Goal: Task Accomplishment & Management: Complete application form

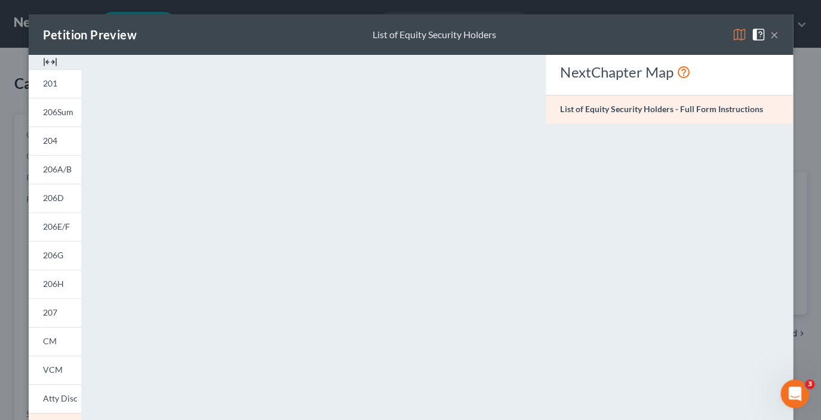
click at [777, 39] on button "×" at bounding box center [774, 34] width 8 height 14
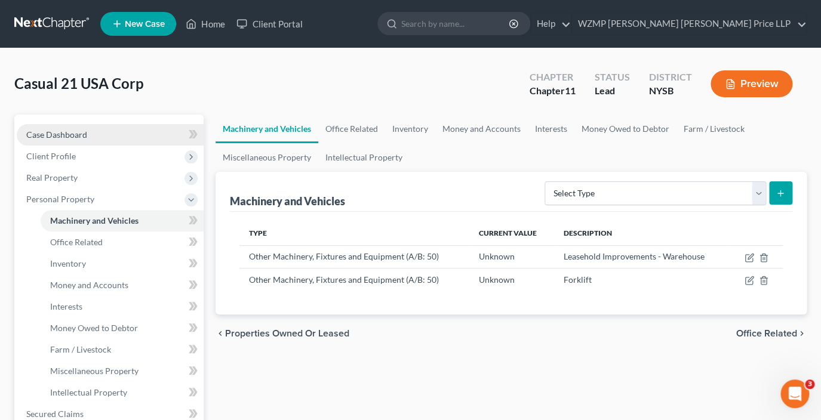
click at [80, 134] on span "Case Dashboard" at bounding box center [56, 134] width 61 height 10
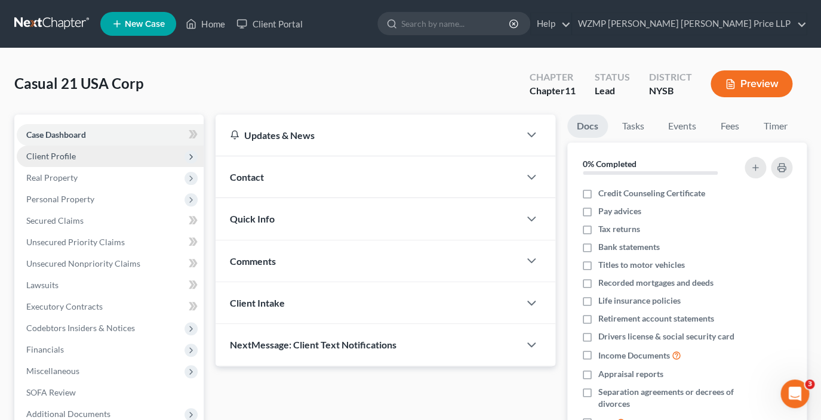
click at [84, 158] on span "Client Profile" at bounding box center [110, 156] width 187 height 21
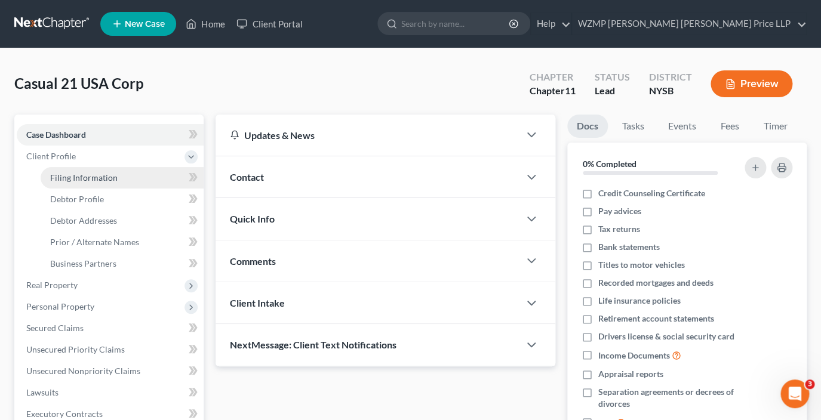
click at [115, 181] on span "Filing Information" at bounding box center [83, 177] width 67 height 10
select select "3"
select select "1"
select select "0"
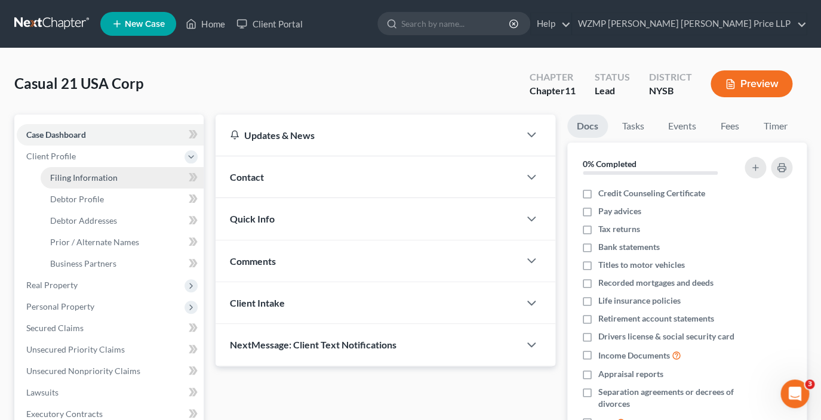
select select "0"
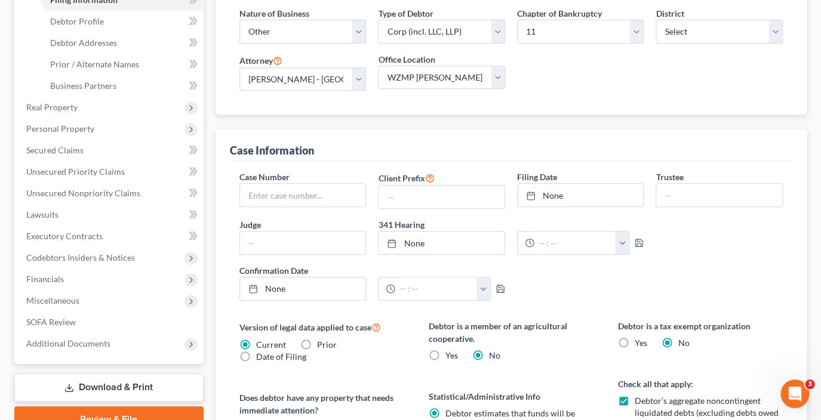
scroll to position [181, 0]
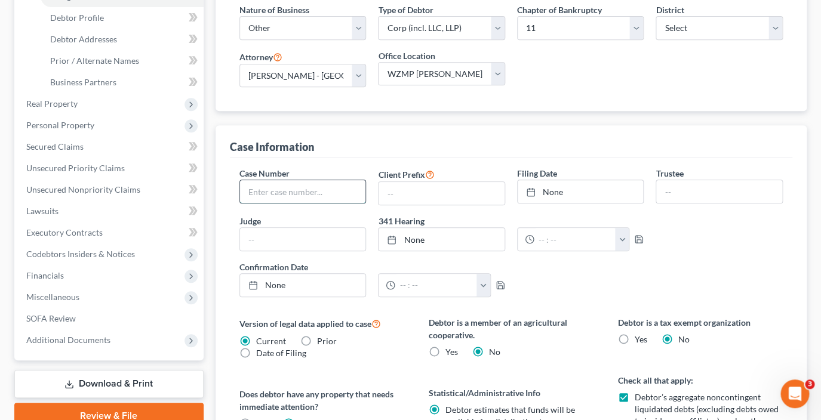
click at [305, 190] on input "text" at bounding box center [303, 191] width 126 height 23
type input "25-35882"
click at [328, 238] on input "text" at bounding box center [303, 239] width 126 height 23
type input "KYP"
click at [727, 232] on div "Case Number 25-35882 Client Prefix Filing Date None close Date Time chevron_lef…" at bounding box center [510, 236] width 555 height 139
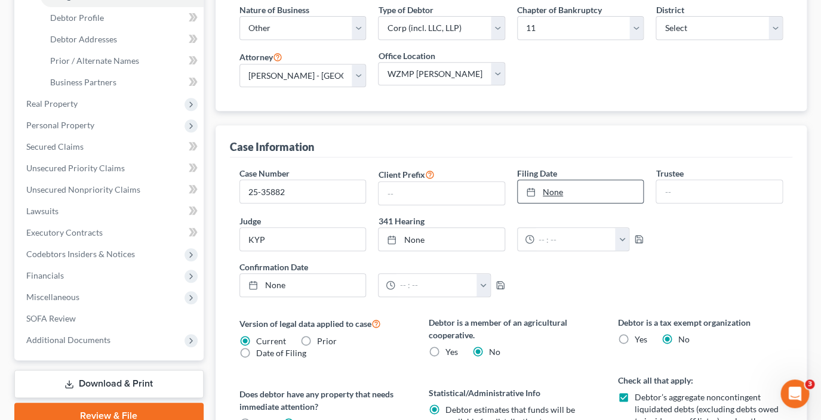
type input "[DATE]"
click at [584, 191] on link "[DATE]" at bounding box center [580, 191] width 126 height 23
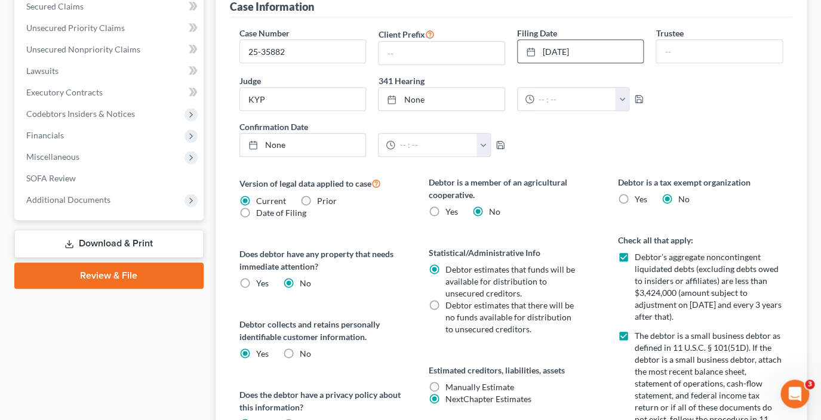
scroll to position [166, 0]
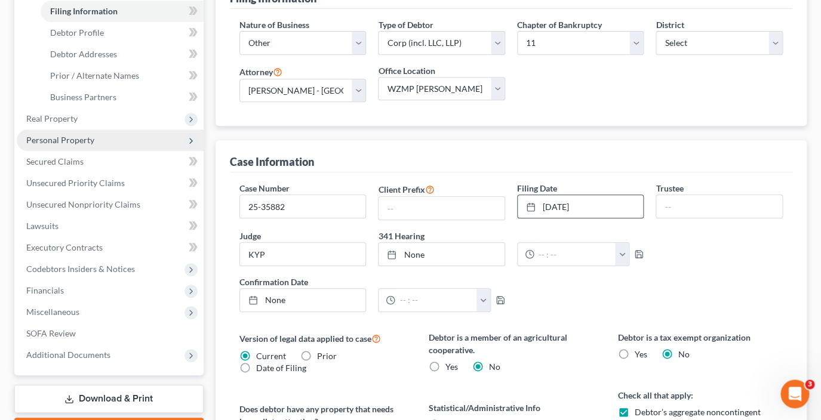
click at [88, 139] on span "Personal Property" at bounding box center [60, 140] width 68 height 10
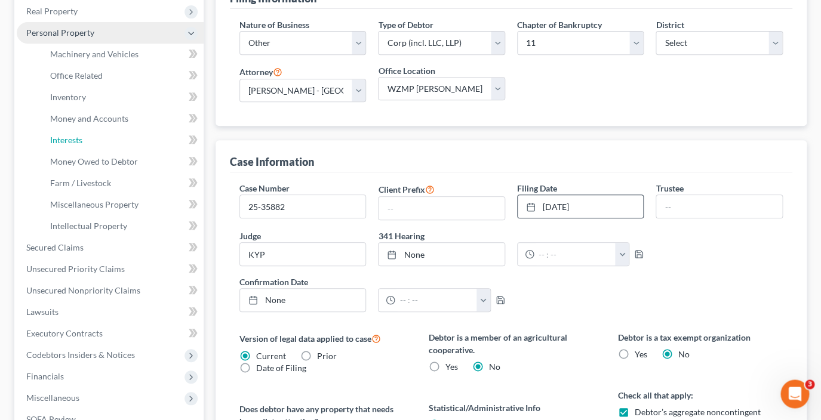
click at [88, 139] on link "Interests" at bounding box center [122, 139] width 163 height 21
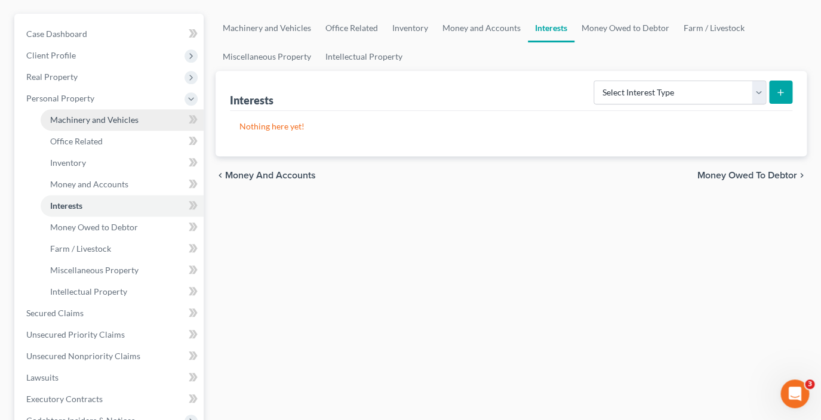
scroll to position [88, 0]
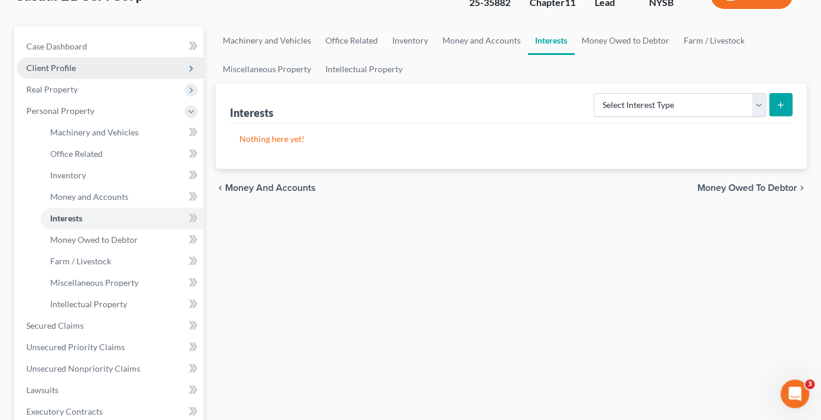
click at [82, 69] on span "Client Profile" at bounding box center [110, 67] width 187 height 21
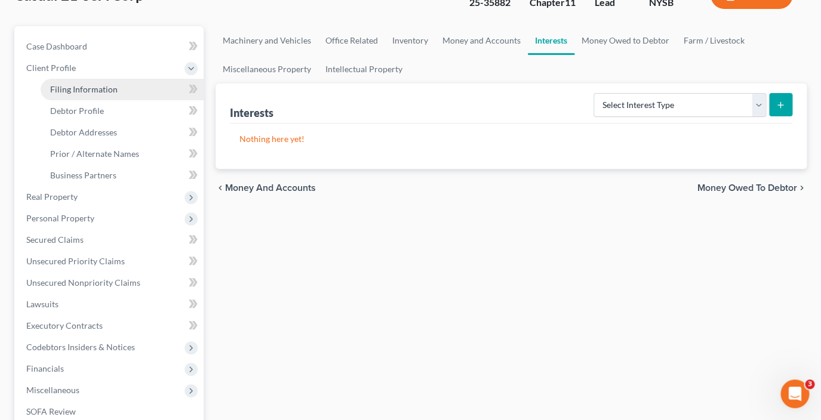
click at [84, 92] on span "Filing Information" at bounding box center [83, 89] width 67 height 10
select select "3"
select select "1"
select select "55"
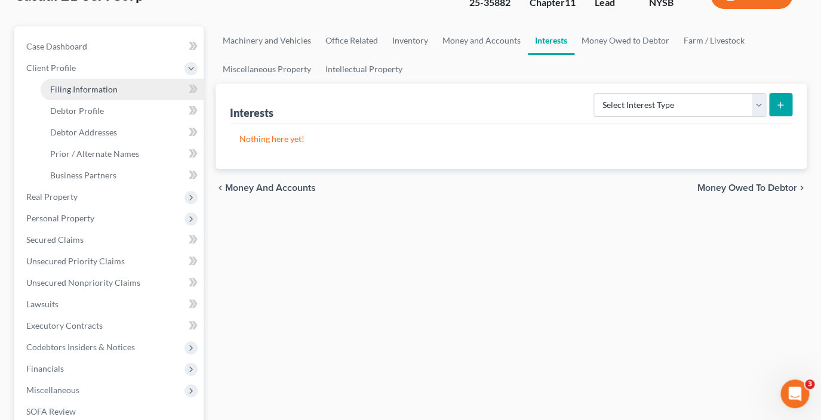
select select "0"
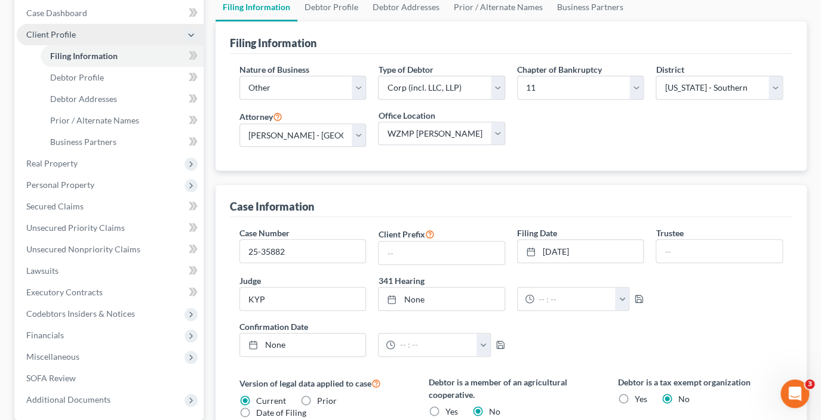
scroll to position [113, 0]
